Goal: Information Seeking & Learning: Find specific fact

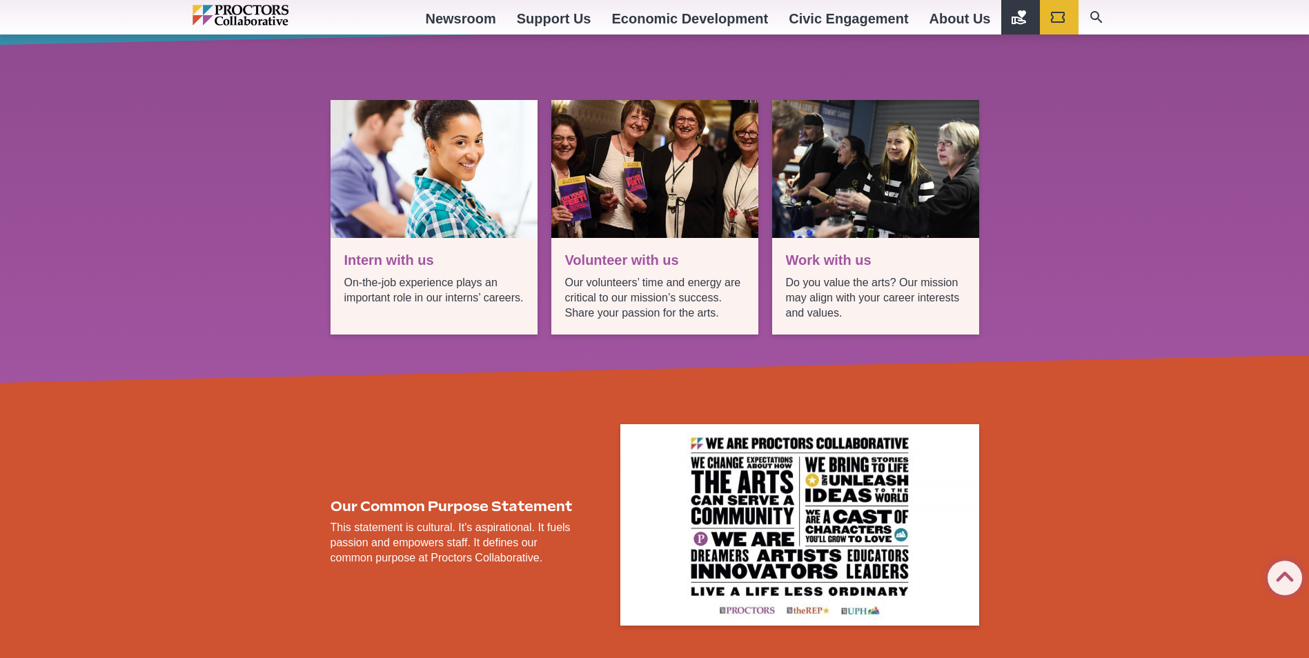
scroll to position [2496, 0]
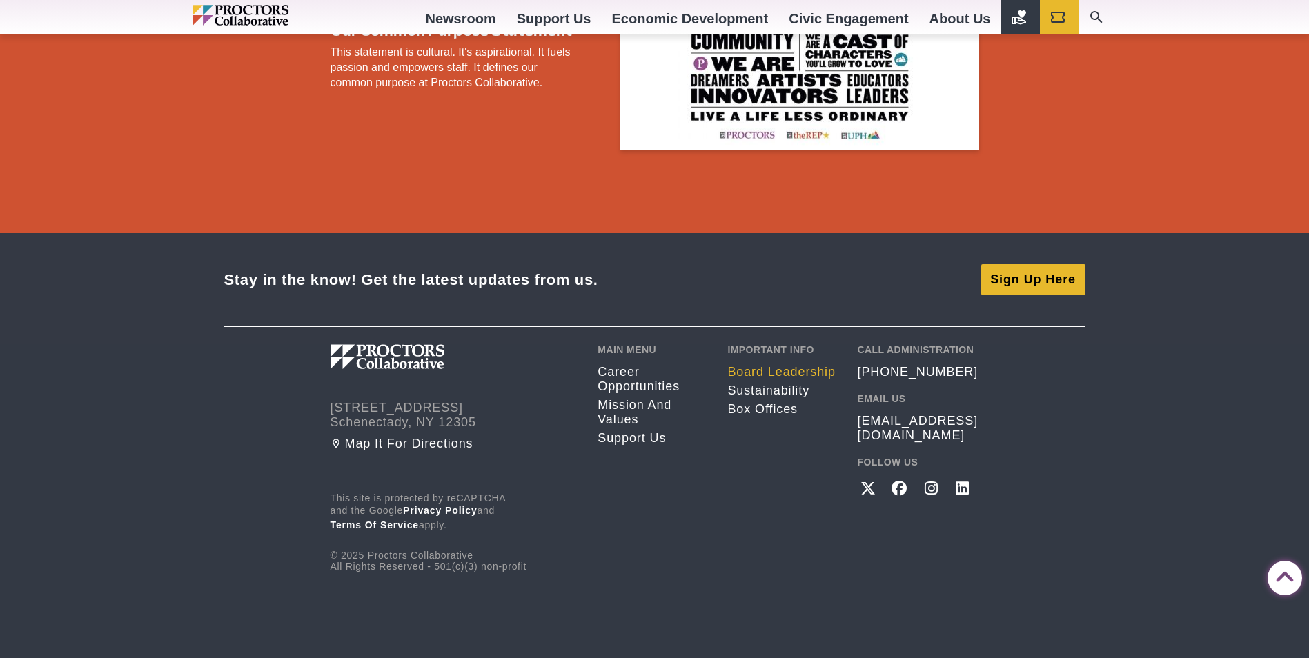
click at [786, 368] on link "Board Leadership" at bounding box center [781, 372] width 109 height 14
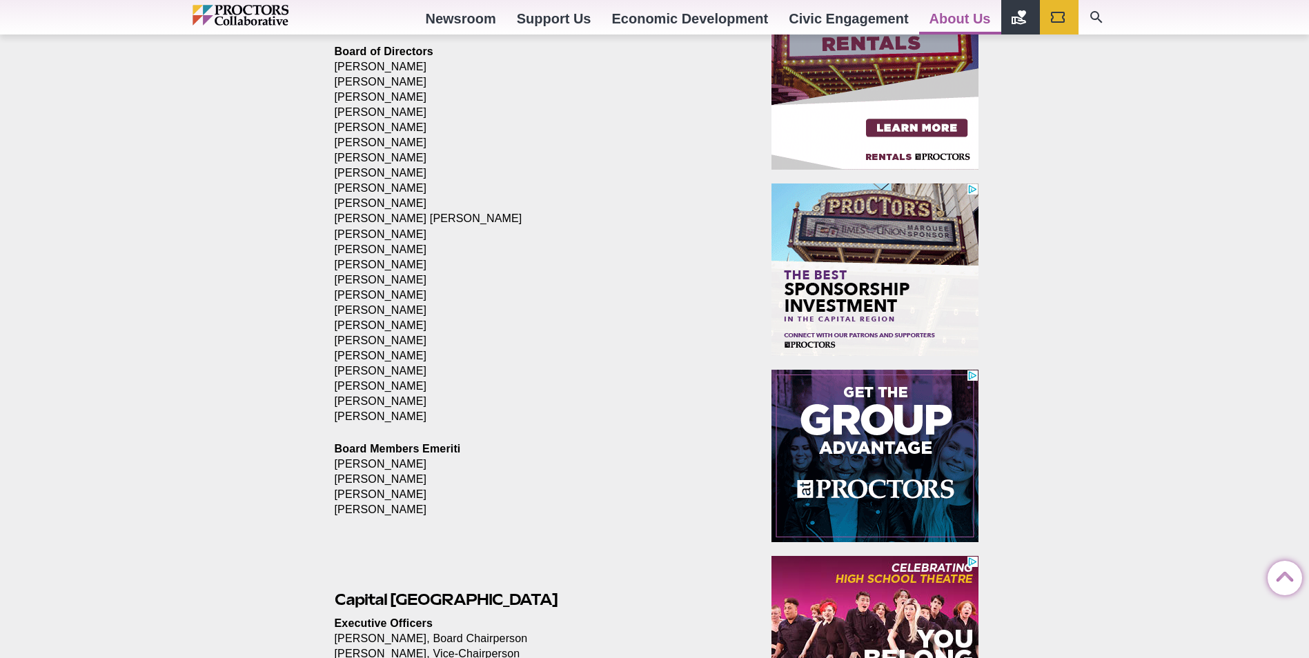
scroll to position [621, 0]
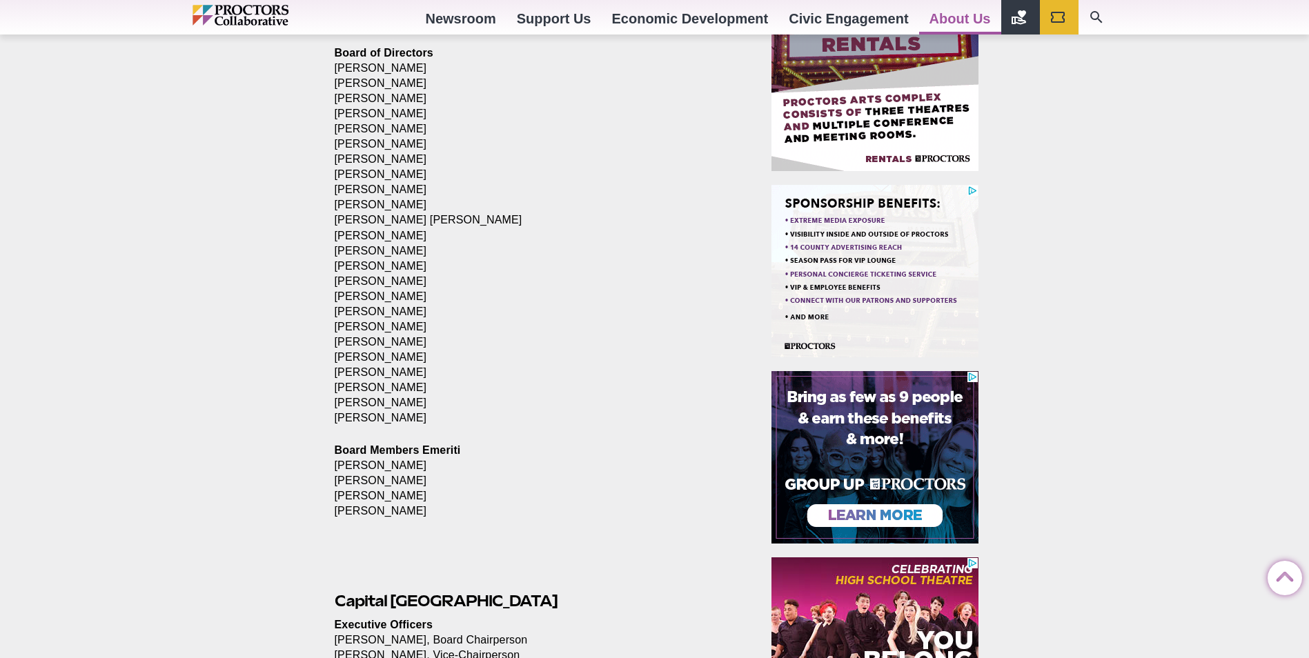
click at [397, 310] on p "Board of Directors [PERSON_NAME] [PERSON_NAME] [PERSON_NAME] [PERSON_NAME] [PER…" at bounding box center [538, 236] width 406 height 381
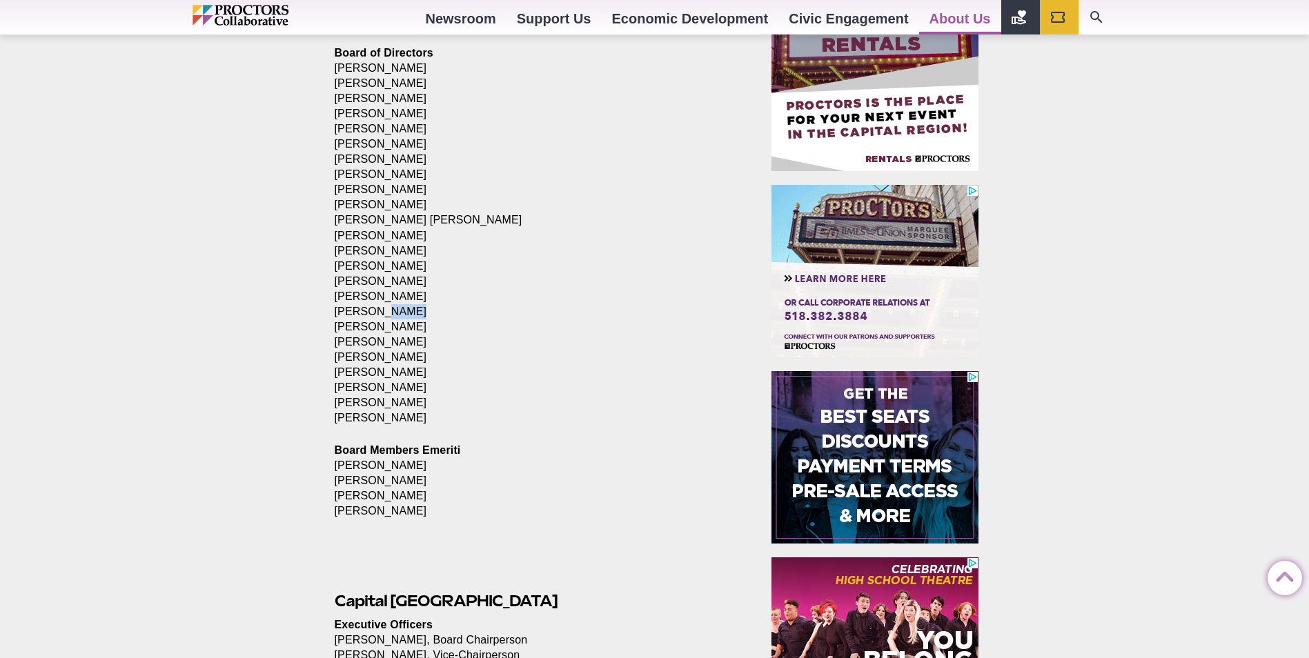
click at [397, 310] on p "Board of Directors [PERSON_NAME] [PERSON_NAME] [PERSON_NAME] [PERSON_NAME] [PER…" at bounding box center [538, 236] width 406 height 381
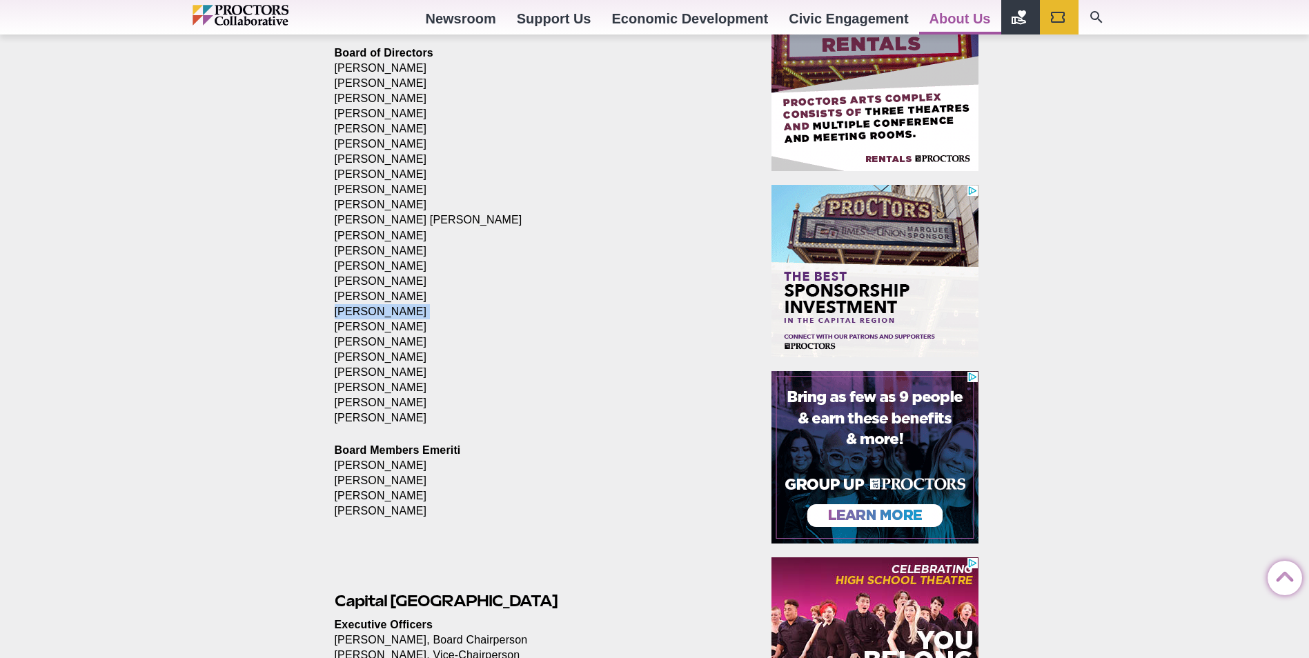
click at [397, 310] on p "Board of Directors [PERSON_NAME] [PERSON_NAME] [PERSON_NAME] [PERSON_NAME] [PER…" at bounding box center [538, 236] width 406 height 381
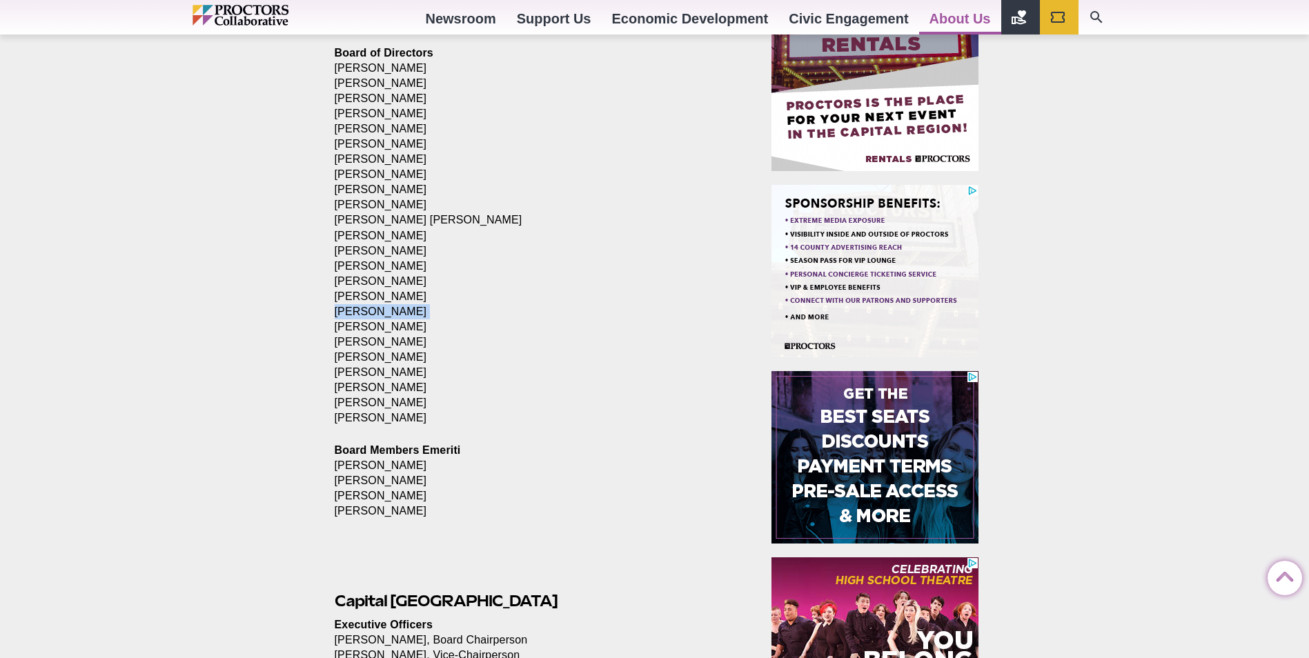
drag, startPoint x: 397, startPoint y: 310, endPoint x: 297, endPoint y: 317, distance: 101.0
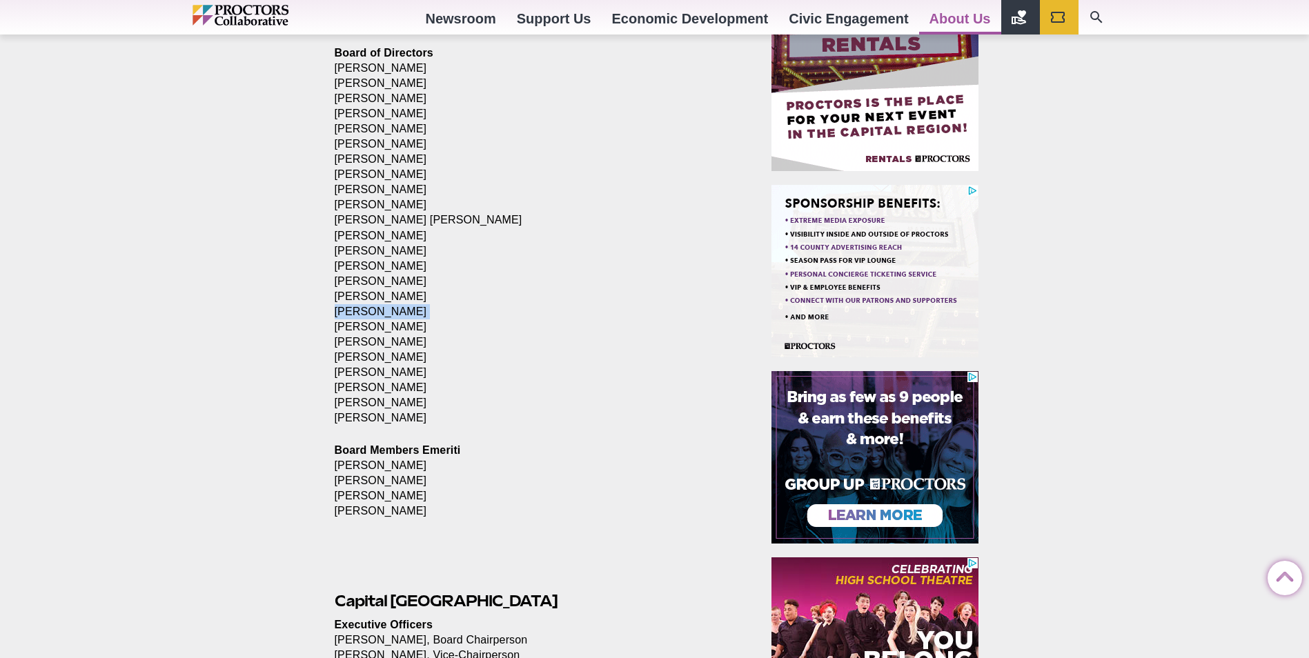
click at [297, 317] on div "Board of Directors Leadership Posted [DATE] by Proctors Web Team as of [DATE] P…" at bounding box center [654, 656] width 1309 height 1684
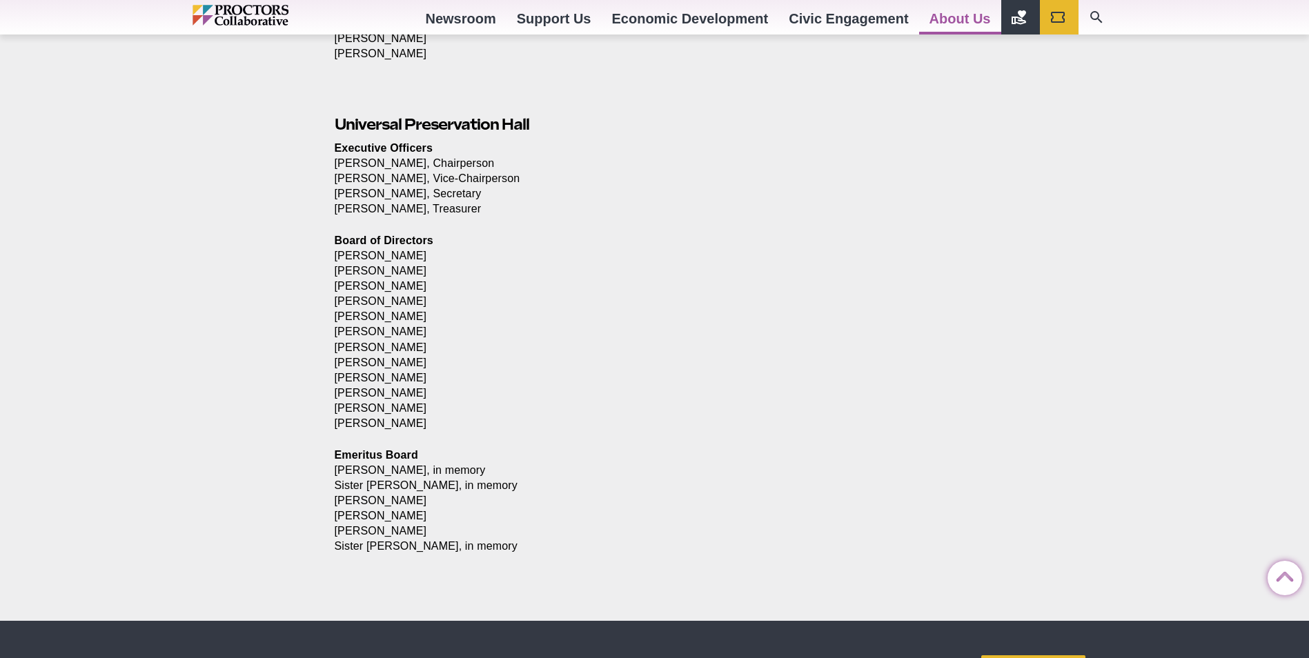
scroll to position [1518, 0]
